Goal: Task Accomplishment & Management: Complete application form

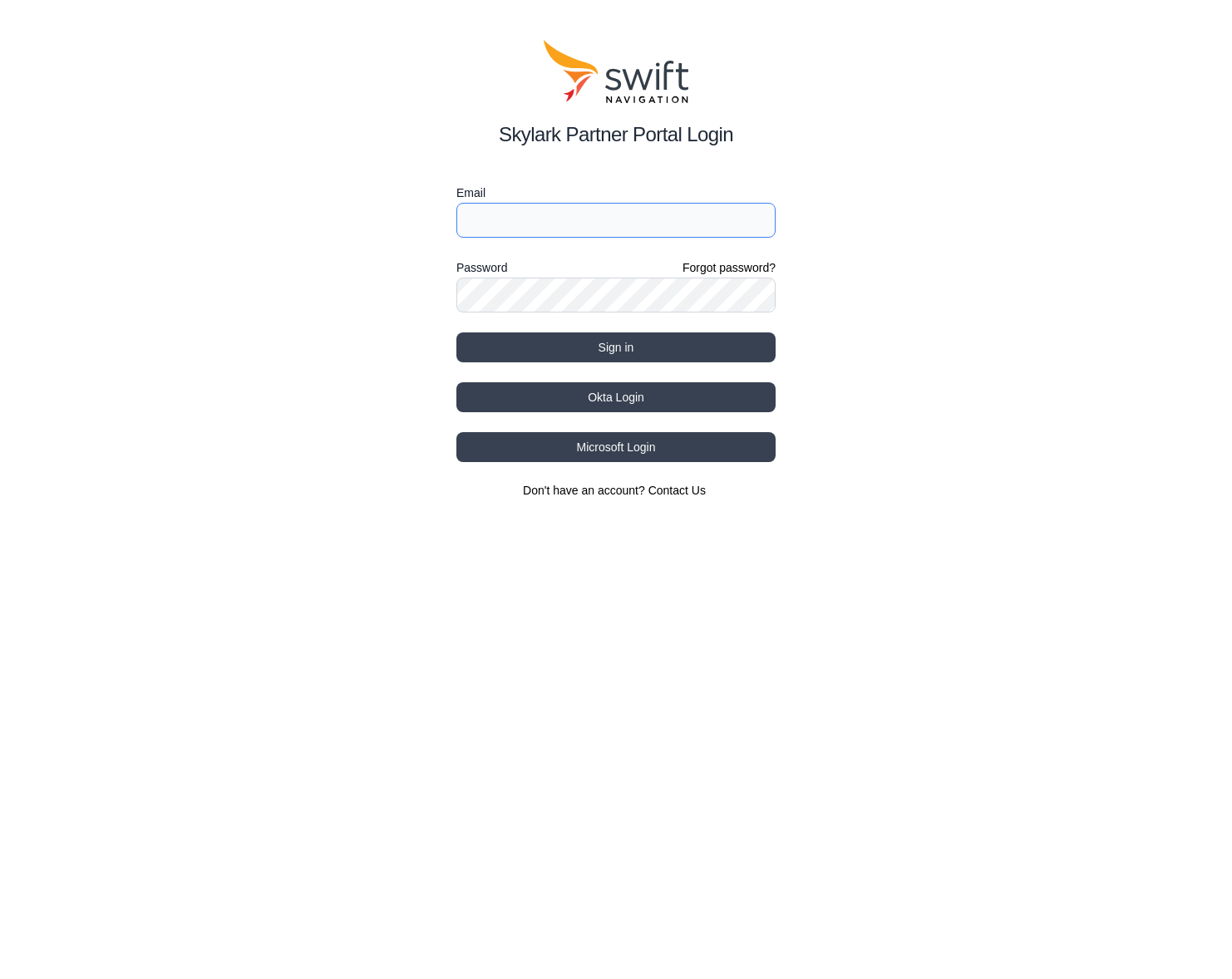
type input "[EMAIL_ADDRESS][DOMAIN_NAME]"
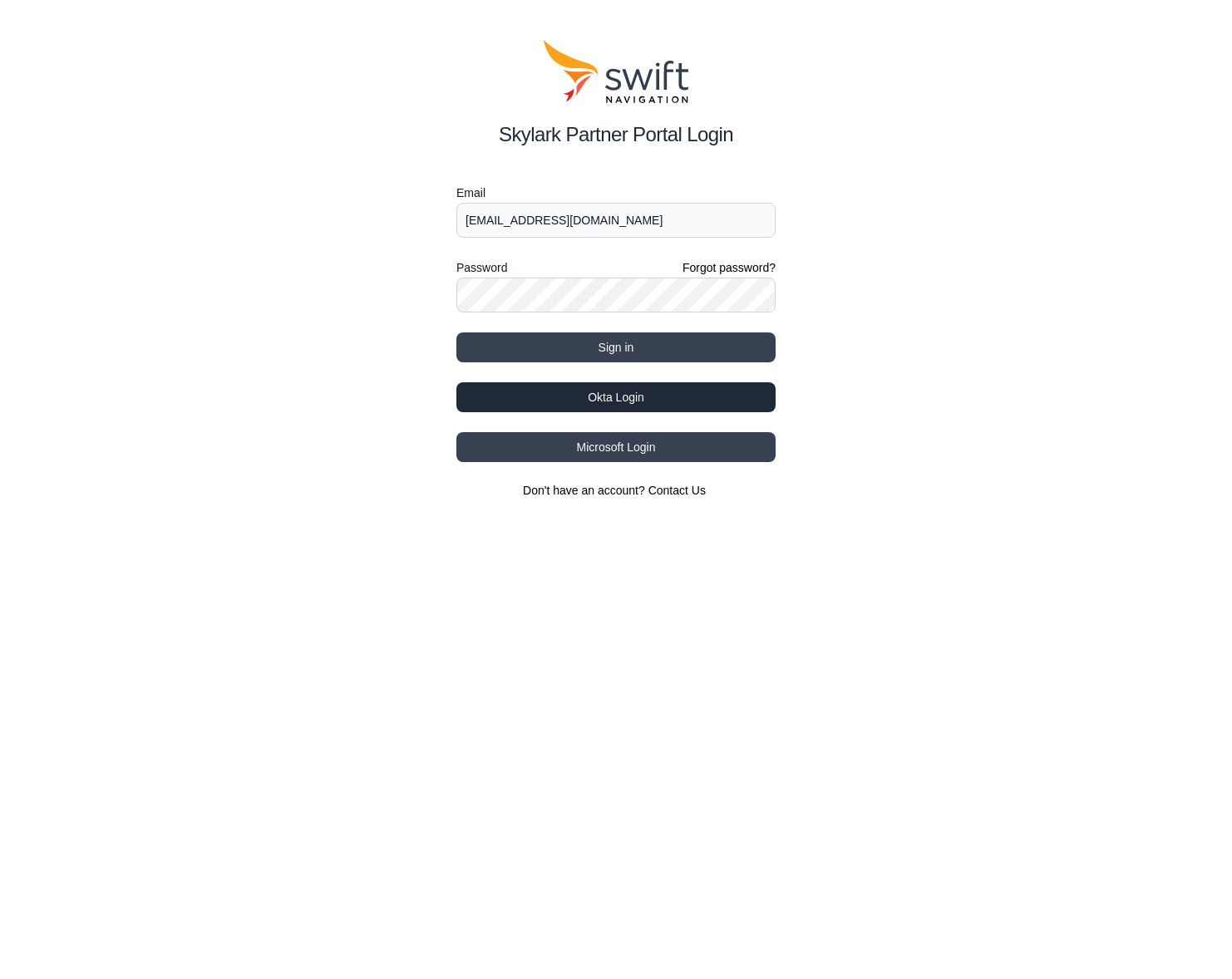
click at [608, 406] on button "Okta Login" at bounding box center [616, 397] width 319 height 30
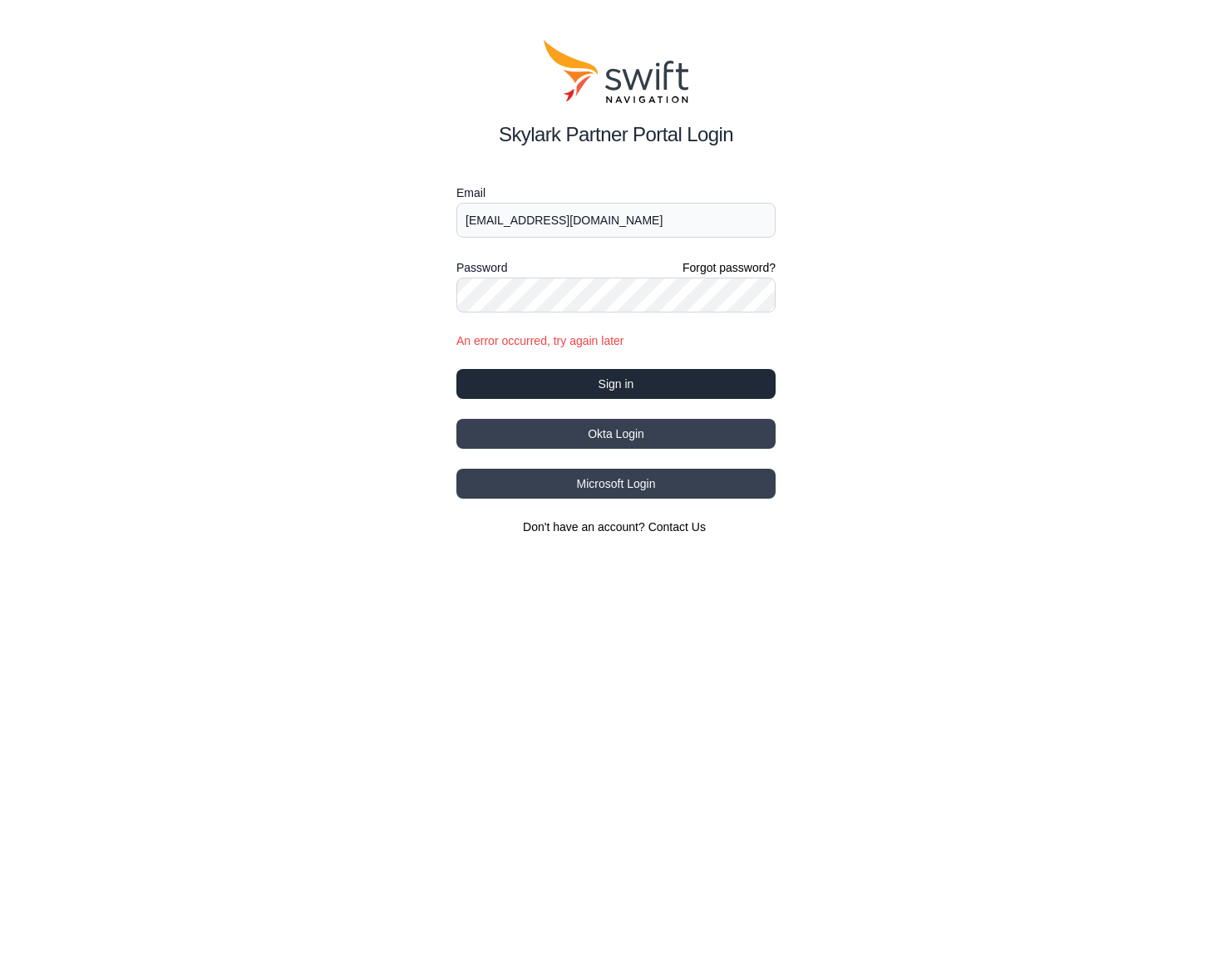
click at [596, 384] on button "Sign in" at bounding box center [616, 384] width 319 height 30
click at [604, 376] on button "Sign in" at bounding box center [616, 384] width 319 height 30
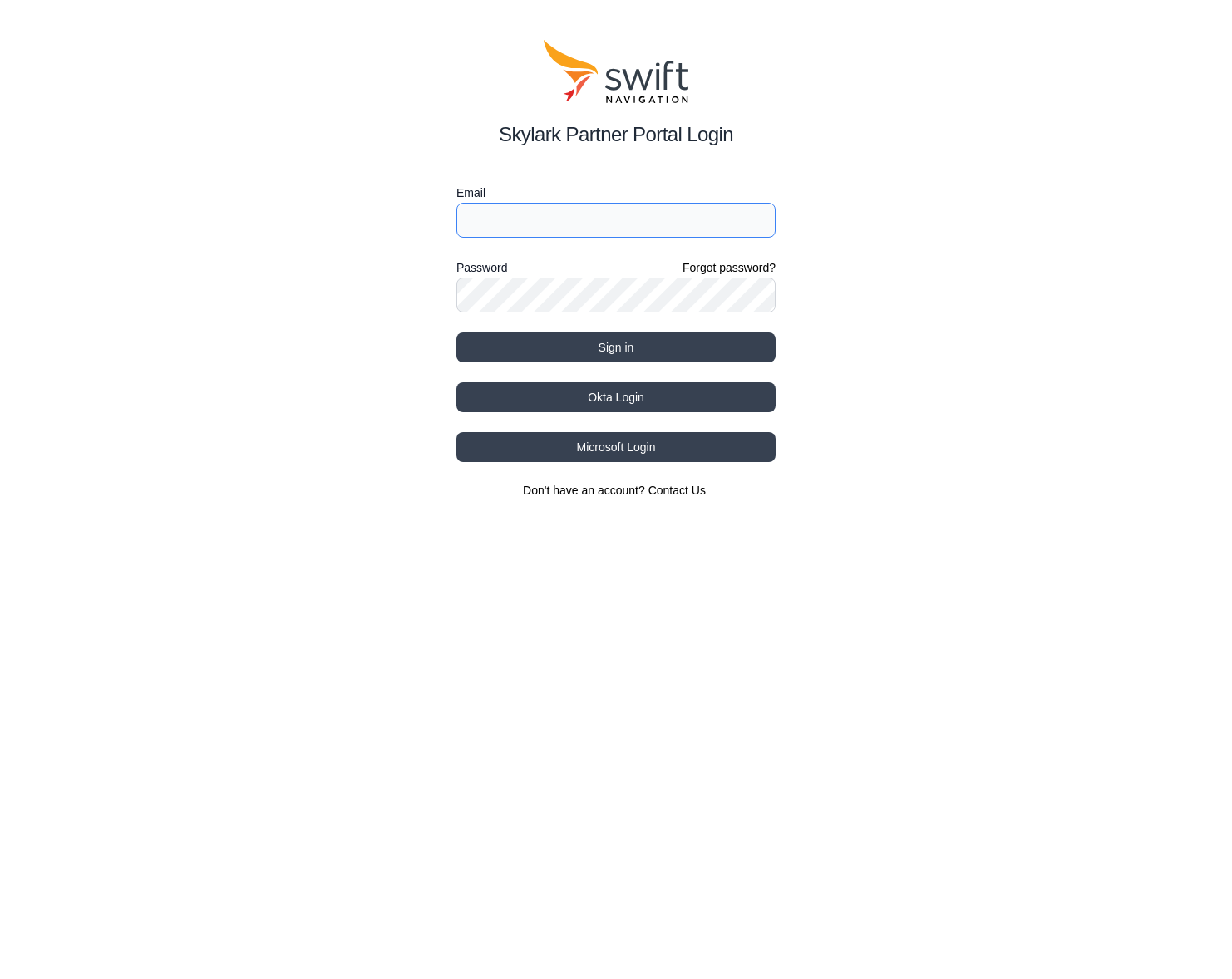
type input "[EMAIL_ADDRESS][DOMAIN_NAME]"
click at [623, 347] on button "Sign in" at bounding box center [616, 347] width 319 height 30
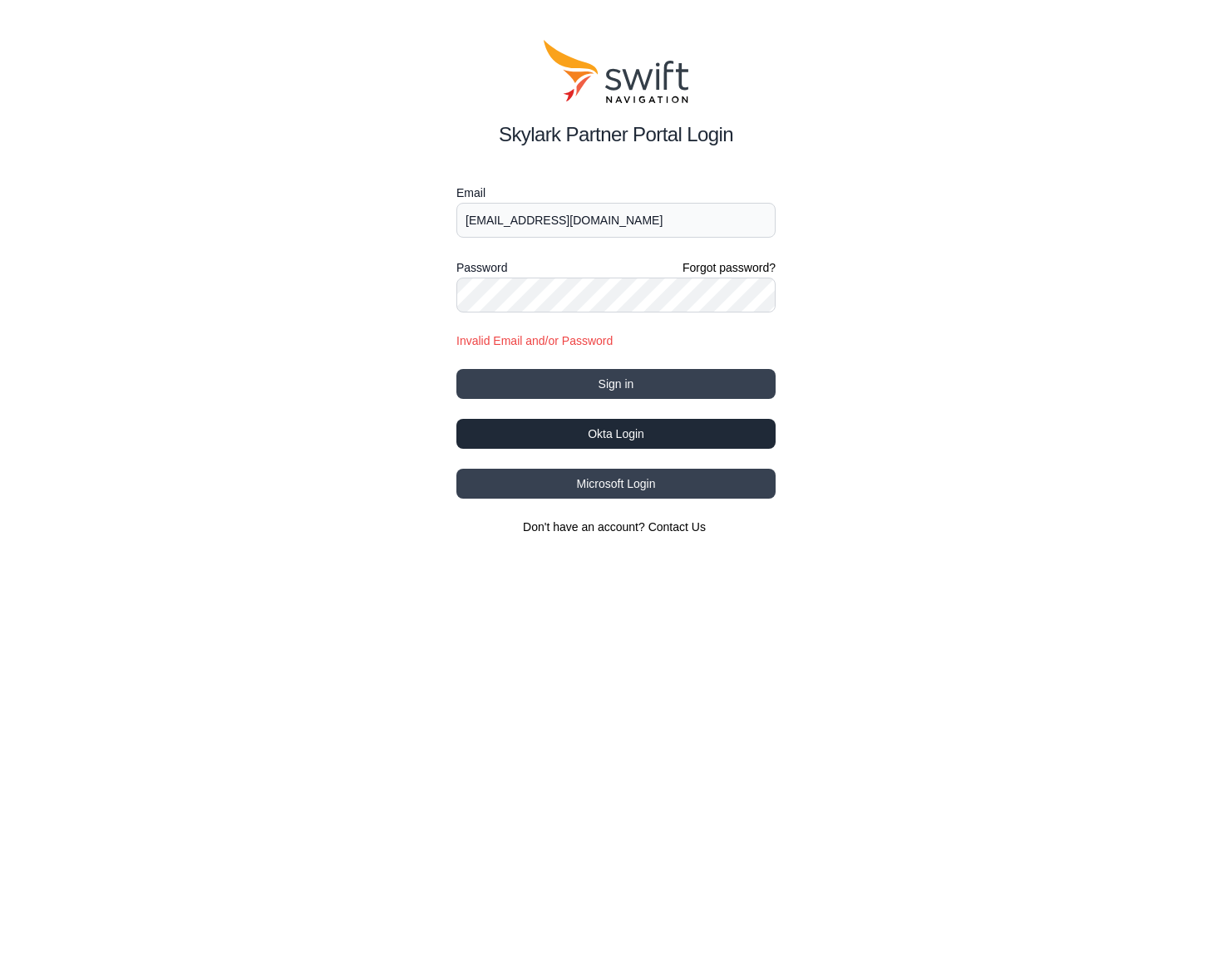
click at [618, 432] on button "Okta Login" at bounding box center [616, 433] width 319 height 30
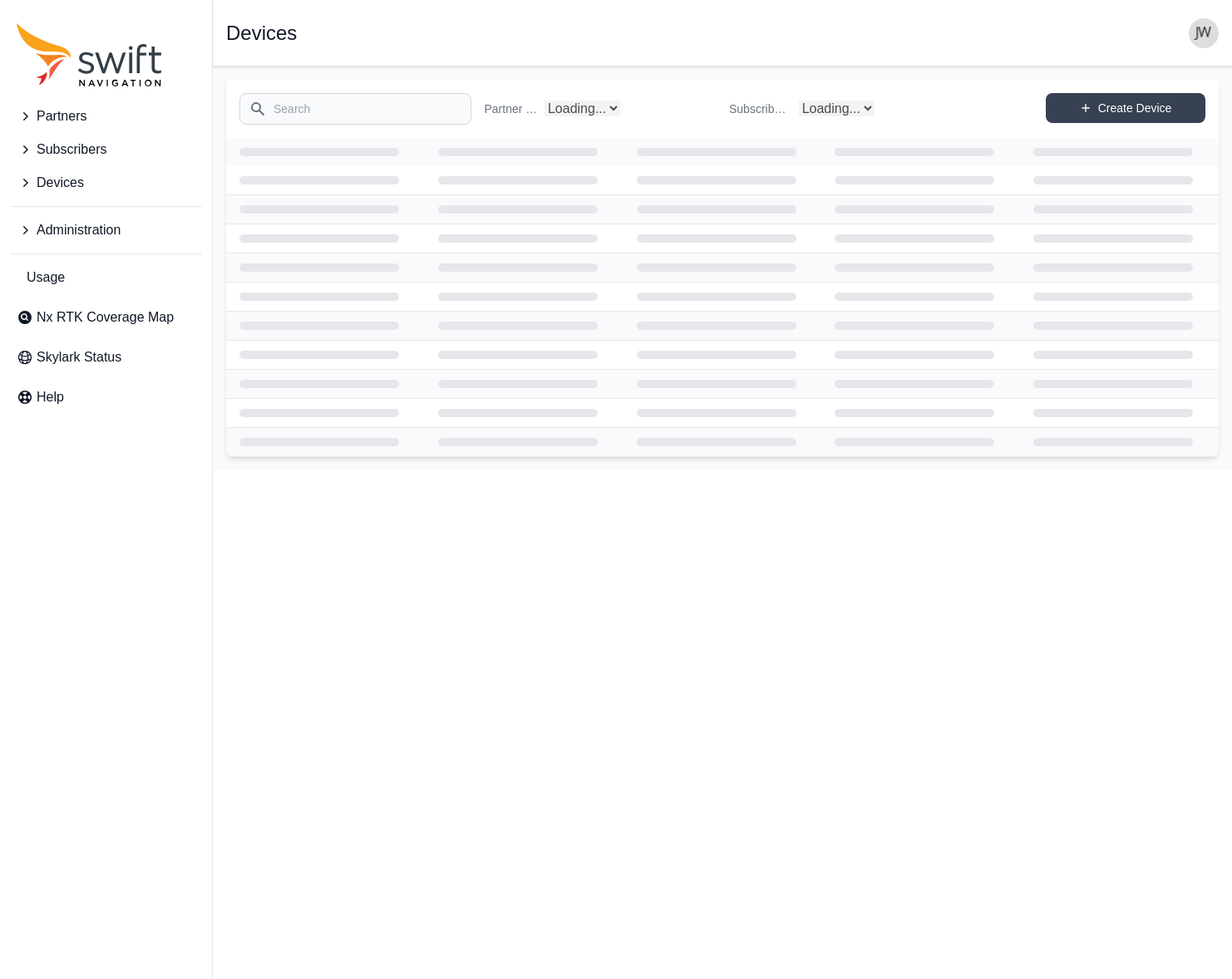
select select "Subscriber"
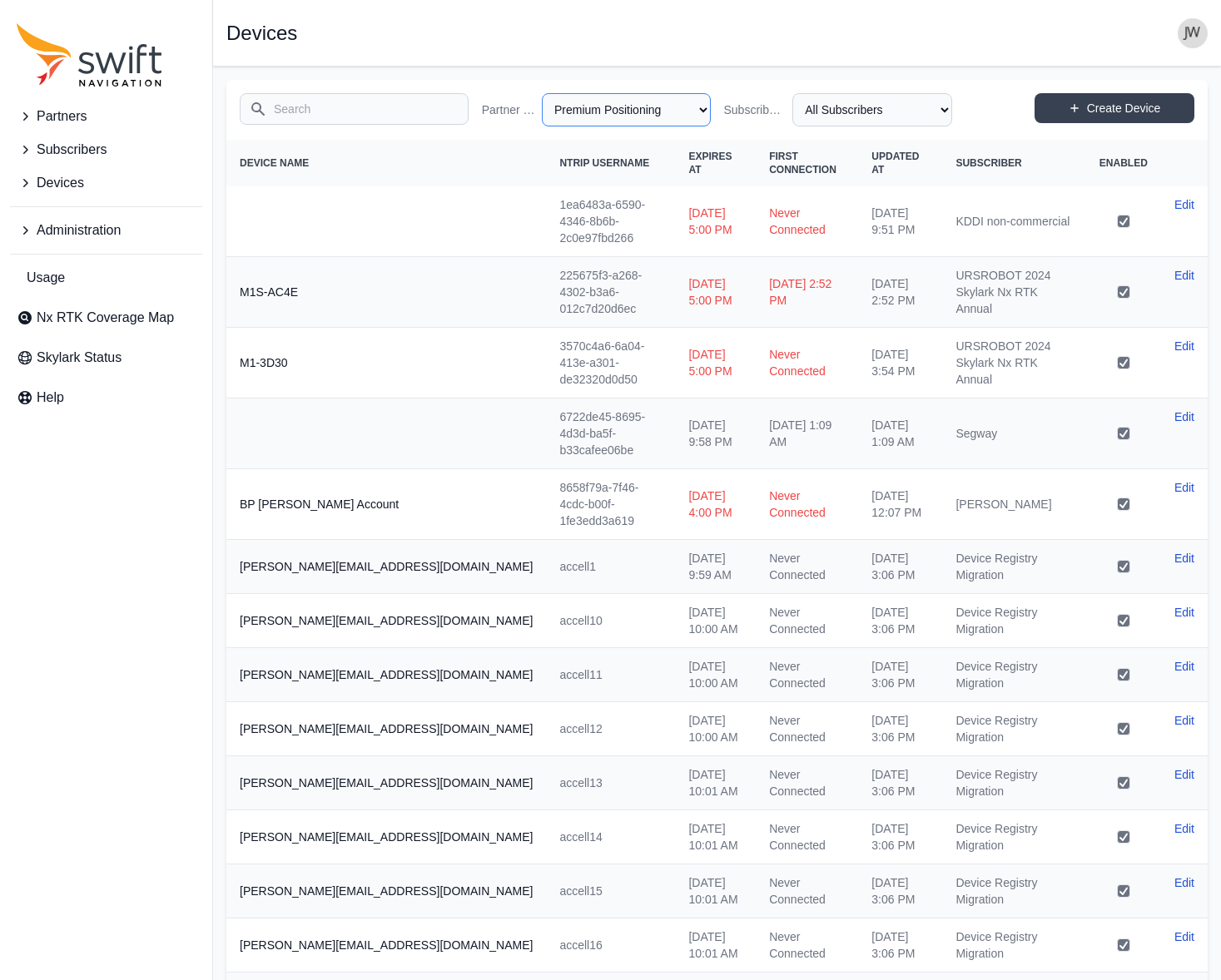
select select "41b7a50c-c0a0-42ae-b56b-5b99bef2cc14"
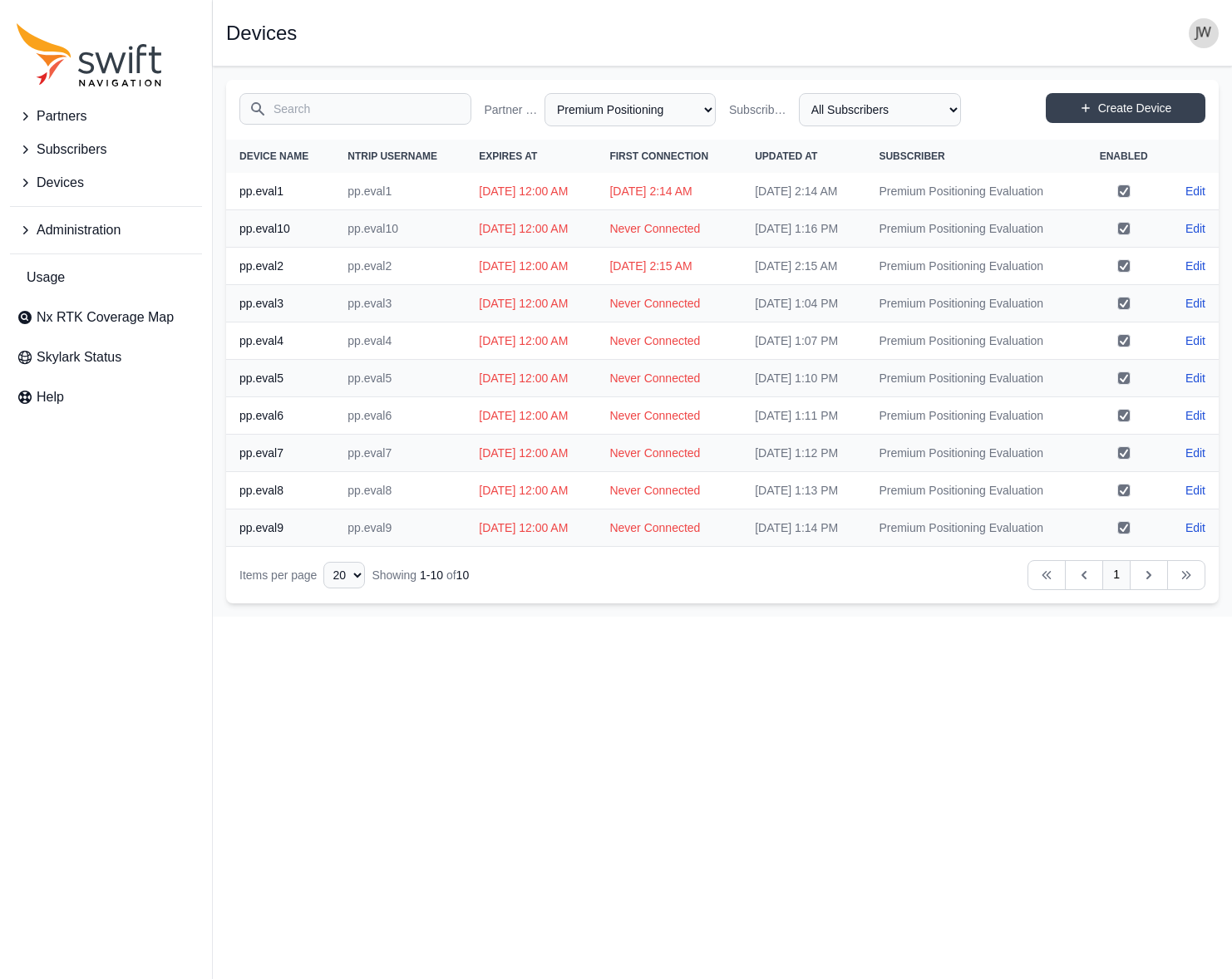
click at [76, 231] on span "Administration" at bounding box center [78, 229] width 84 height 19
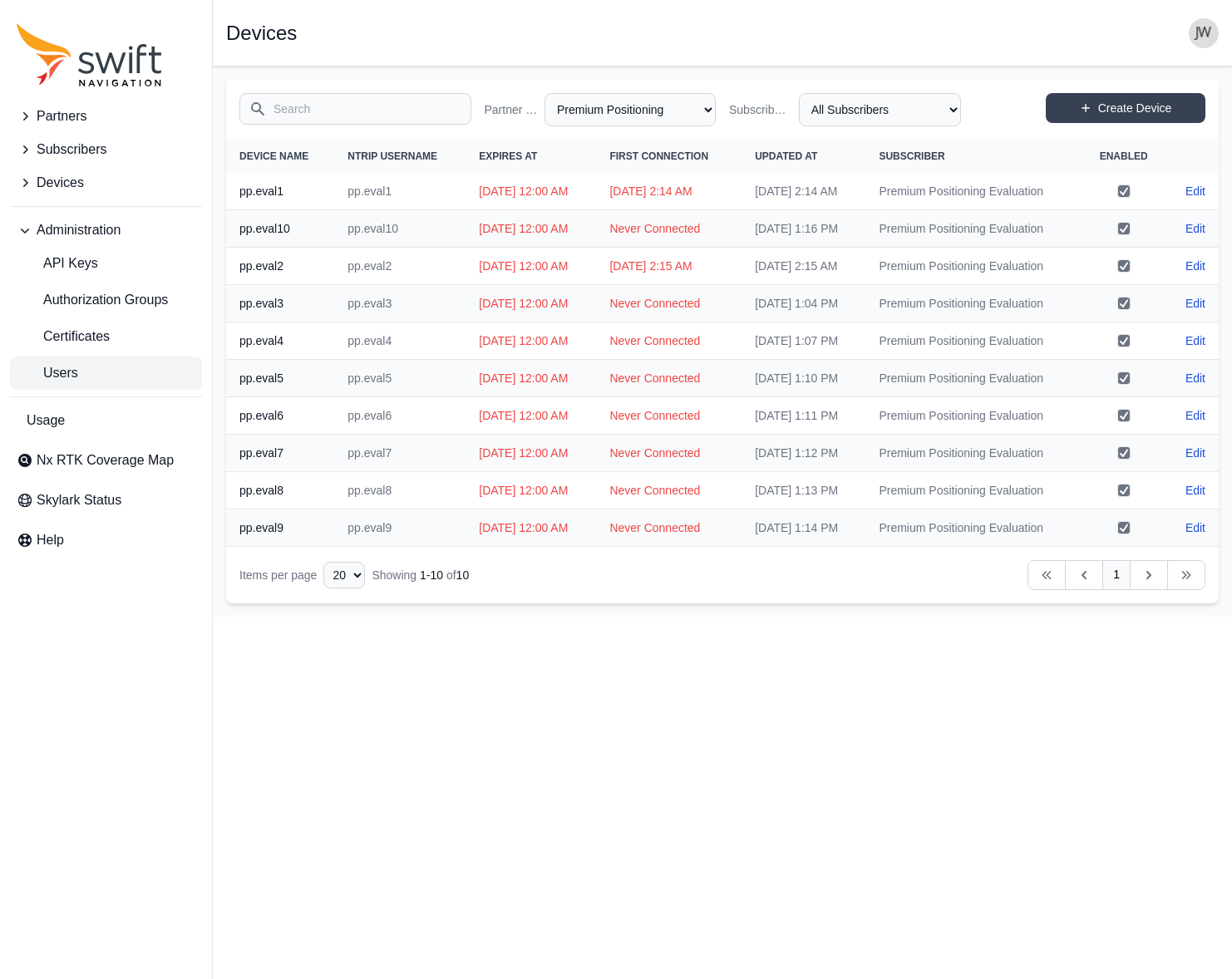
click at [64, 372] on span "Users" at bounding box center [47, 372] width 61 height 19
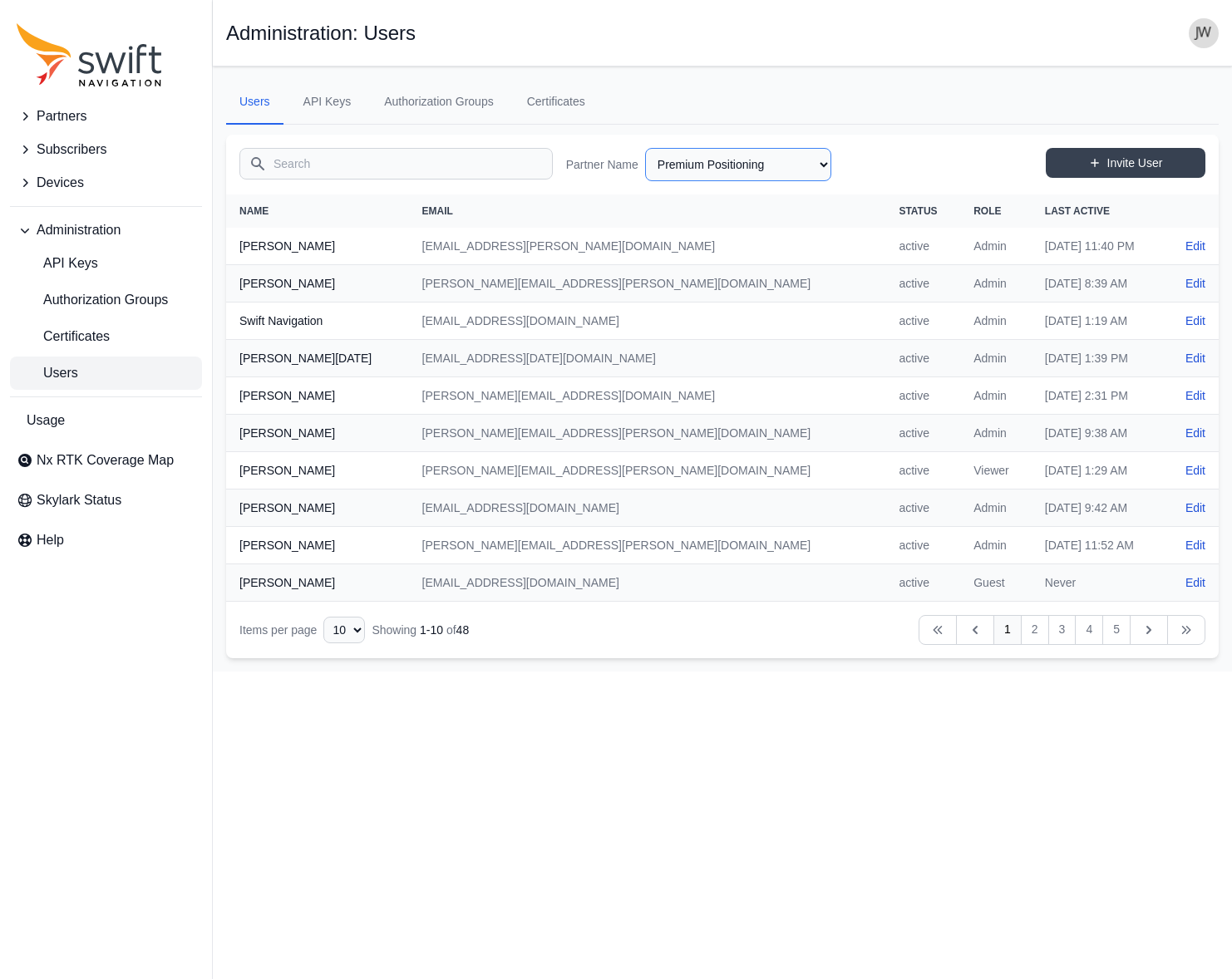
select select "41b7a50c-c0a0-42ae-b56b-5b99bef2cc14"
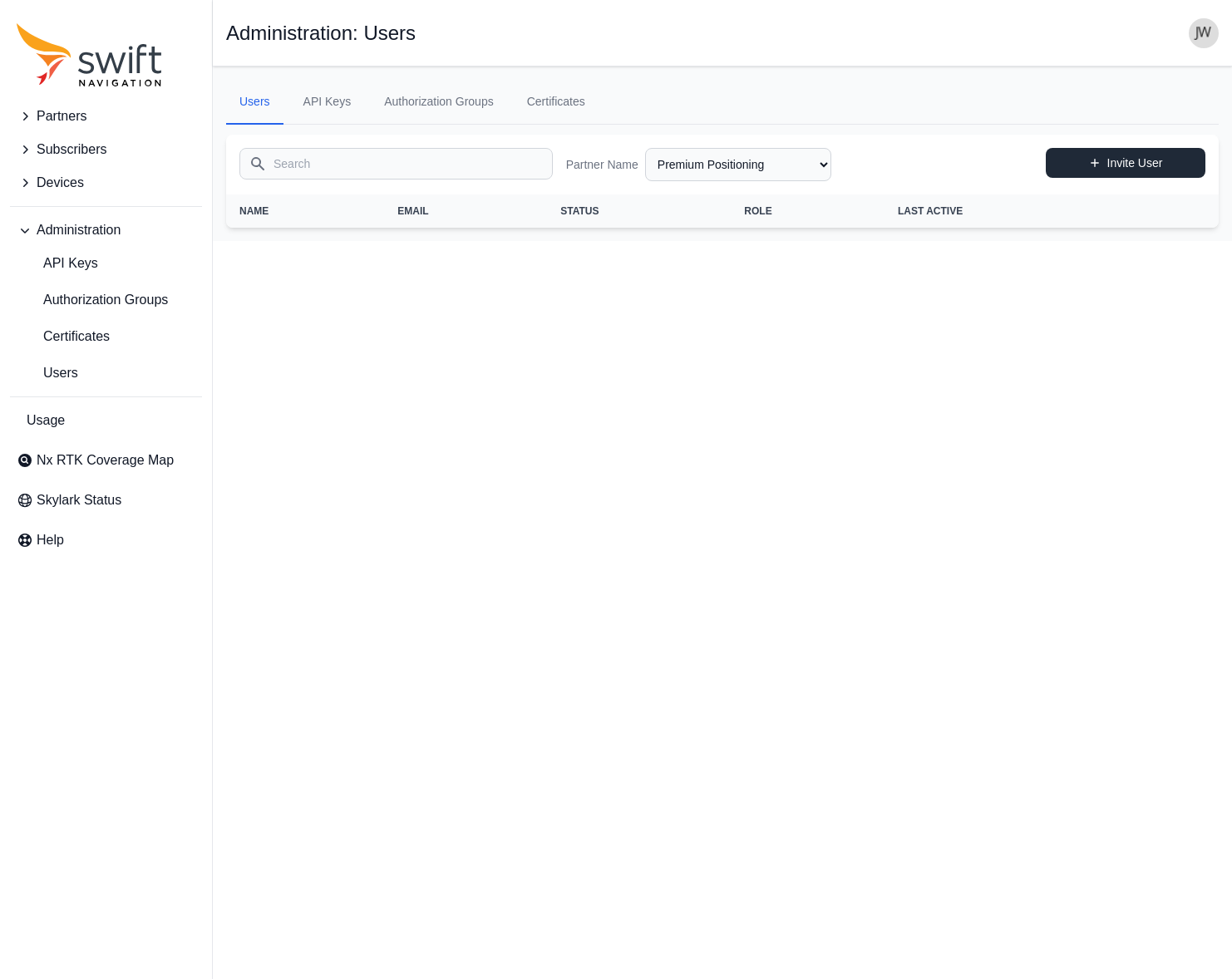
click at [1119, 162] on link "Invite User" at bounding box center [1126, 162] width 160 height 30
select select "41b7a50c-c0a0-42ae-b56b-5b99bef2cc14"
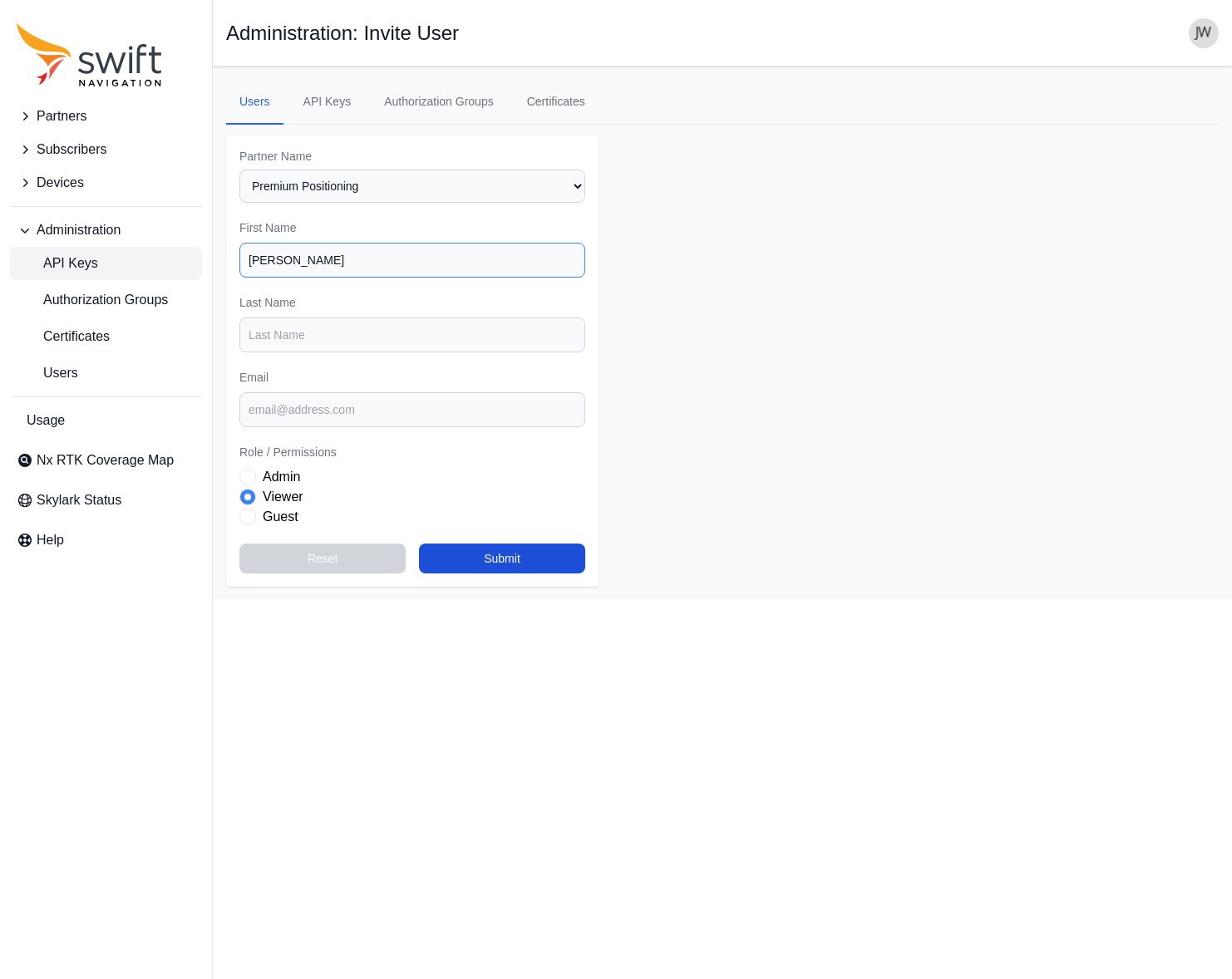
type input "[PERSON_NAME]"
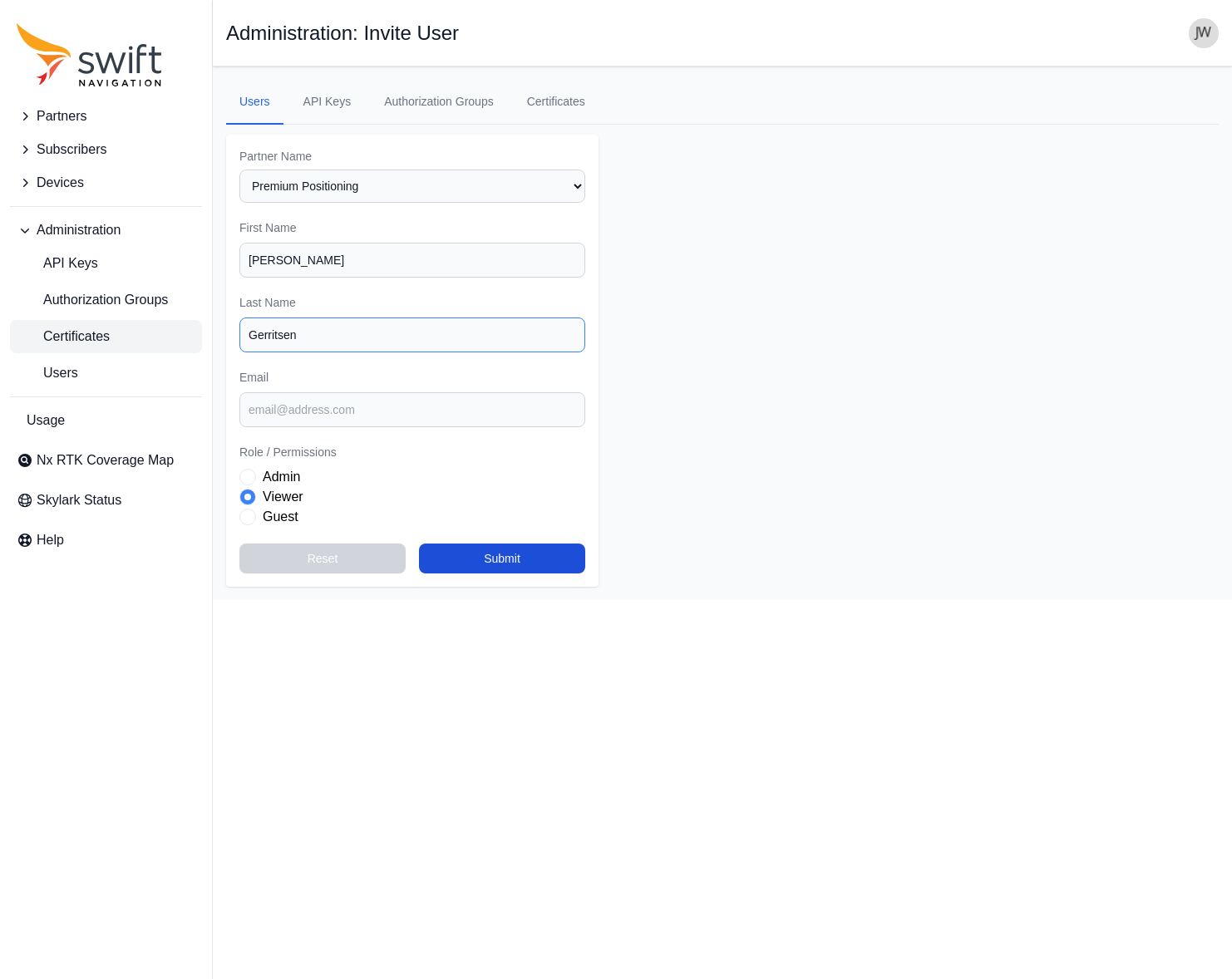
drag, startPoint x: 315, startPoint y: 327, endPoint x: 188, endPoint y: 327, distance: 127.0
click at [188, 327] on div "Partners Subscribers Devices Administration API Keys Authorization Groups Certi…" at bounding box center [616, 333] width 1232 height 534
type input "Gerritsen"
paste input "[PERSON_NAME][EMAIL_ADDRESS][DOMAIN_NAME]"
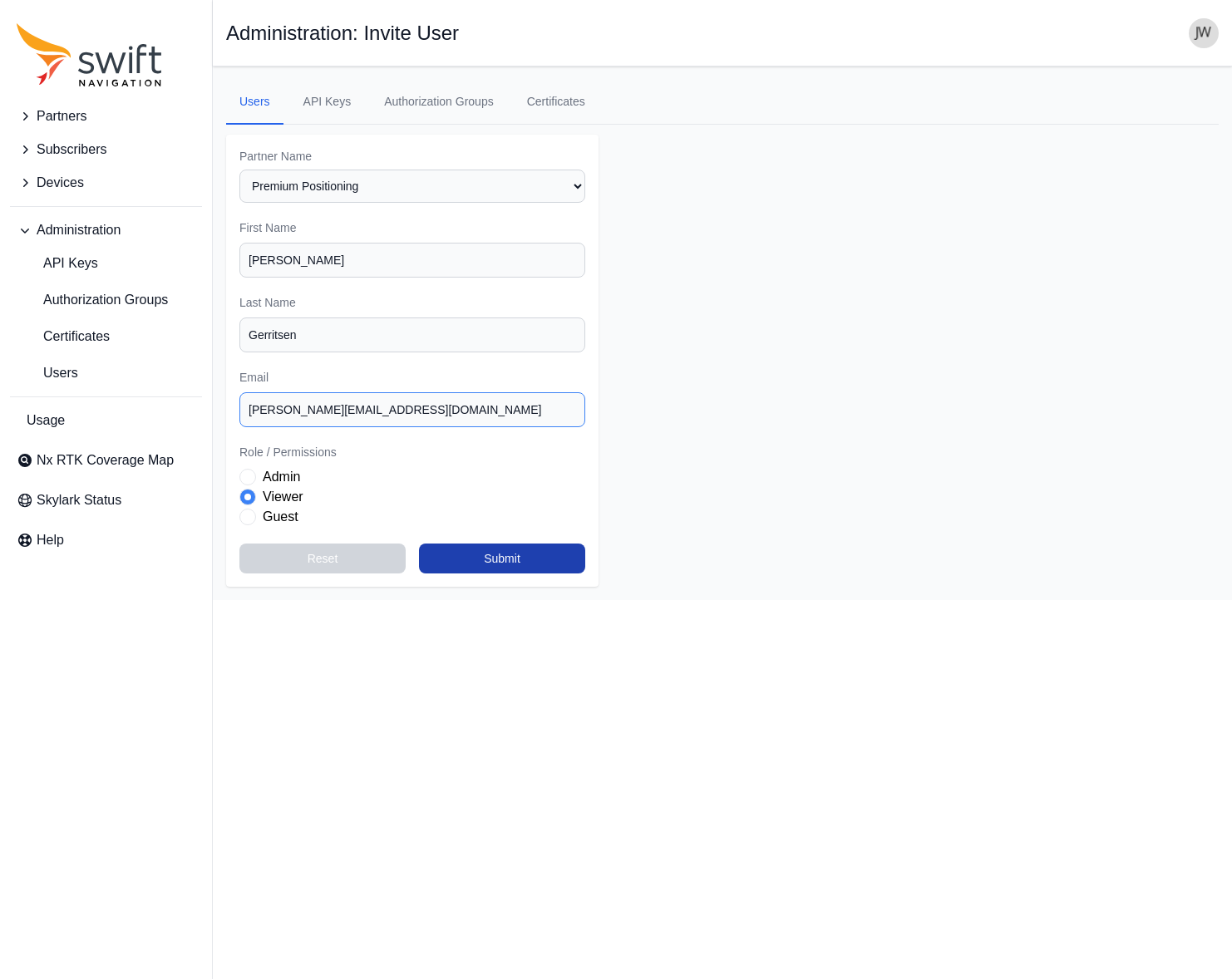
type input "[PERSON_NAME][EMAIL_ADDRESS][DOMAIN_NAME]"
click at [483, 544] on button "Submit" at bounding box center [501, 559] width 166 height 30
select select "41b7a50c-c0a0-42ae-b56b-5b99bef2cc14"
